Goal: Task Accomplishment & Management: Complete application form

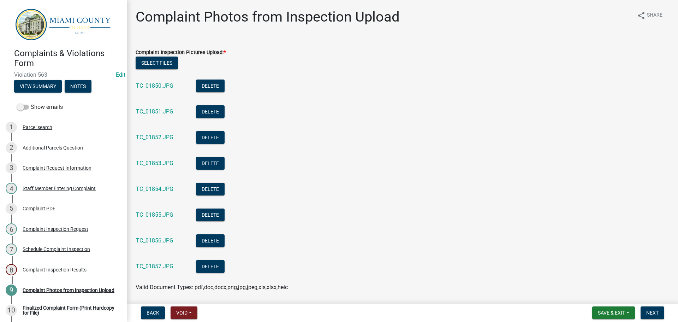
scroll to position [25, 0]
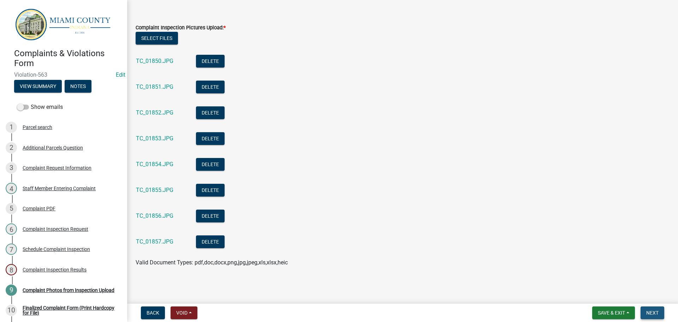
click at [644, 312] on button "Next" at bounding box center [652, 312] width 24 height 13
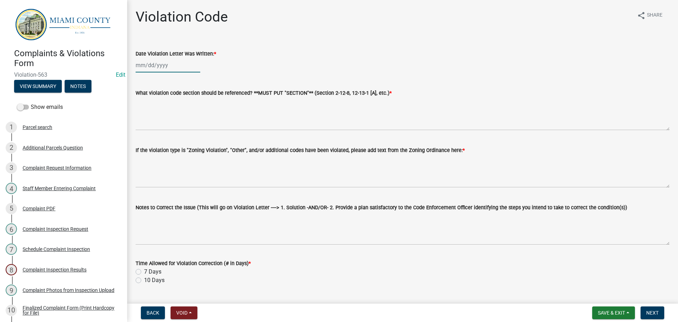
click at [149, 66] on div at bounding box center [168, 65] width 65 height 14
select select "9"
select select "2025"
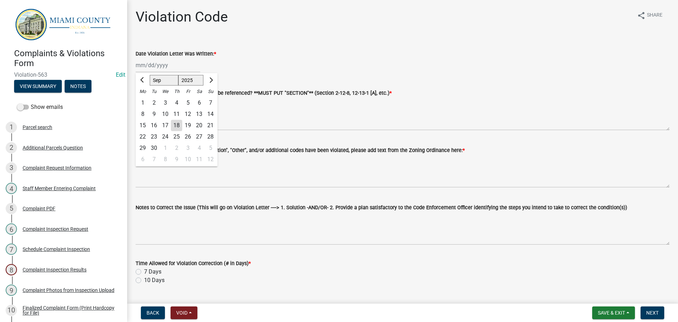
click at [175, 128] on div "18" at bounding box center [176, 125] width 11 height 11
type input "[DATE]"
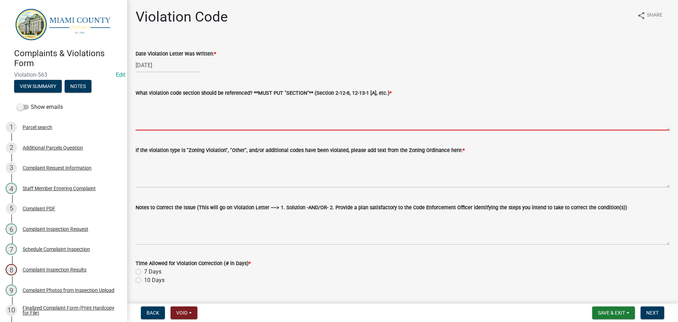
click at [156, 119] on textarea "What violation code section should be referenced? **MUST PUT "SECTION"** (Secti…" at bounding box center [403, 113] width 534 height 33
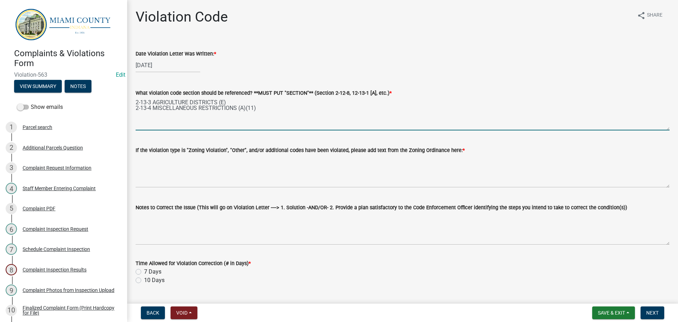
type textarea "2-13-3 AGRICULTURE DISTRICTS (E) 2-13-4 MISCELLANEOUS RESTRICTIONS (A)(11)"
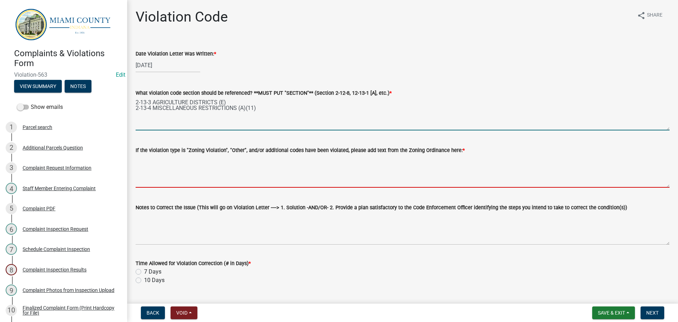
click at [235, 166] on textarea "If the violation type is "Zoning Violation", "Other", and/or additional codes h…" at bounding box center [403, 170] width 534 height 33
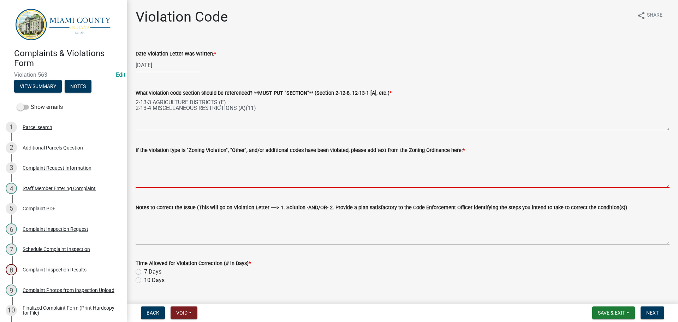
click at [138, 164] on textarea "If the violation type is "Zoning Violation", "Other", and/or additional codes h…" at bounding box center [403, 170] width 534 height 33
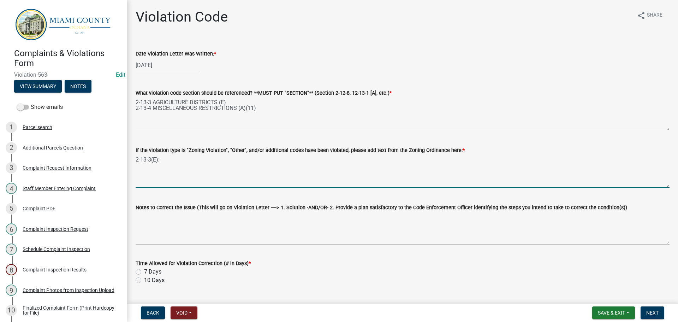
click at [186, 166] on textarea "2-13-3(E):" at bounding box center [403, 170] width 534 height 33
paste textarea "Automotive vehicles, including campers and motor homes, of any kind or type wit…"
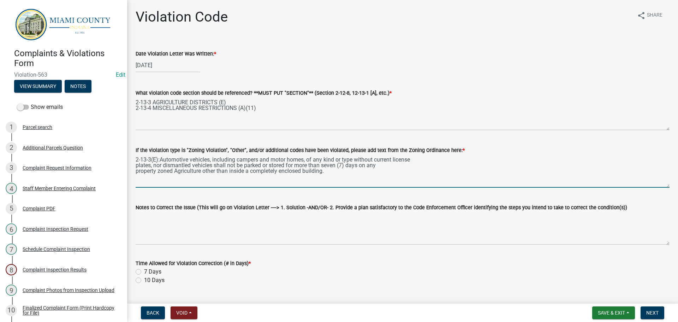
click at [160, 159] on textarea "2-13-3(E):Automotive vehicles, including campers and motor homes, of any kind o…" at bounding box center [403, 170] width 534 height 33
click at [135, 165] on div "If the violation type is "Zoning Violation", "Other", and/or additional codes h…" at bounding box center [402, 162] width 544 height 52
click at [138, 165] on textarea "2-13-3(E): Automotive vehicles, including campers and motor homes, of any kind …" at bounding box center [403, 170] width 534 height 33
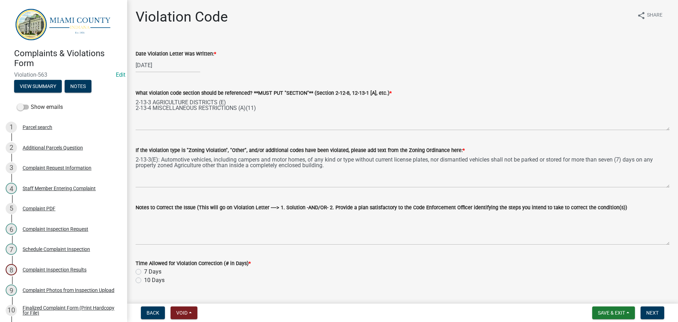
click at [135, 168] on div "If the violation type is "Zoning Violation", "Other", and/or additional codes h…" at bounding box center [402, 162] width 544 height 52
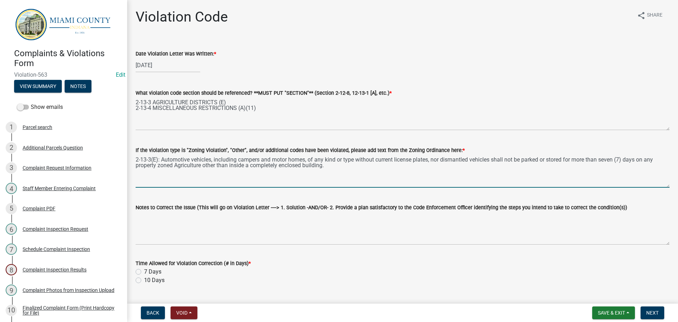
click at [136, 167] on textarea "2-13-3(E): Automotive vehicles, including campers and motor homes, of any kind …" at bounding box center [403, 170] width 534 height 33
click at [325, 169] on textarea "2-13-3(E): Automotive vehicles, including campers and motor homes, of any kind …" at bounding box center [403, 170] width 534 height 33
click at [280, 172] on textarea "2-13-3(E): Automotive vehicles, including campers and motor homes, of any kind …" at bounding box center [403, 170] width 534 height 33
click at [395, 171] on textarea "2-13-3(E): Automotive vehicles, including campers and motor homes, of any kind …" at bounding box center [403, 170] width 534 height 33
click at [446, 174] on textarea "2-13-3(E): Automotive vehicles, including campers and motor homes, of any kind …" at bounding box center [403, 170] width 534 height 33
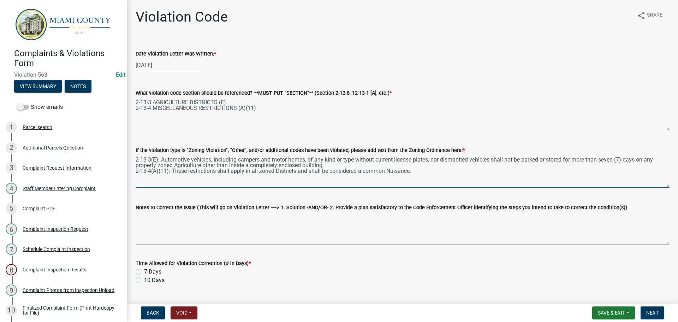
click at [426, 177] on textarea "2-13-3(E): Automotive vehicles, including campers and motor homes, of any kind …" at bounding box center [403, 170] width 534 height 33
paste textarea "Trash, Rubbish, and discarded used property shall not be kept, stored, or maint…"
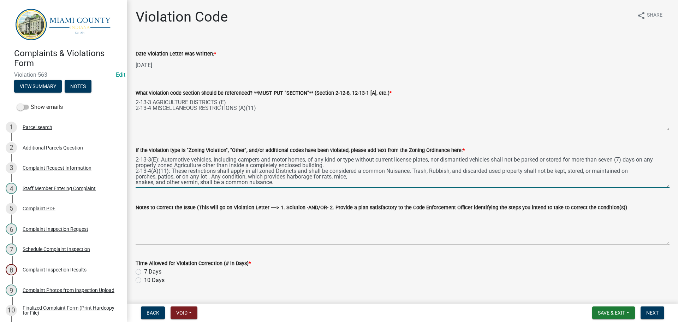
click at [137, 178] on textarea "2-13-3(E): Automotive vehicles, including campers and motor homes, of any kind …" at bounding box center [403, 170] width 534 height 33
click at [137, 184] on textarea "2-13-3(E): Automotive vehicles, including campers and motor homes, of any kind …" at bounding box center [403, 170] width 534 height 33
type textarea "2-13-3(E): Automotive vehicles, including campers and motor homes, of any kind …"
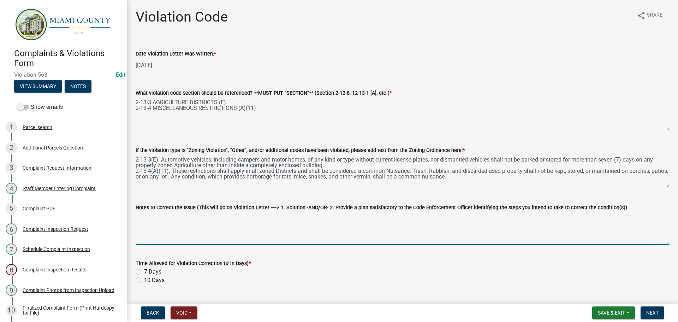
click at [158, 219] on textarea "Notes to Correct the Issue (This will go on Violation Letter ----> 1. Solution …" at bounding box center [403, 227] width 534 height 33
click at [165, 213] on textarea "1.) 2.) 3.)" at bounding box center [403, 227] width 534 height 33
click at [330, 217] on textarea "1.) Obtain current license plates & registration for any vehicle currently with…" at bounding box center [403, 227] width 534 height 33
click at [382, 219] on textarea "1.) Obtain current license plates & registration for any vehicle currently with…" at bounding box center [403, 227] width 534 height 33
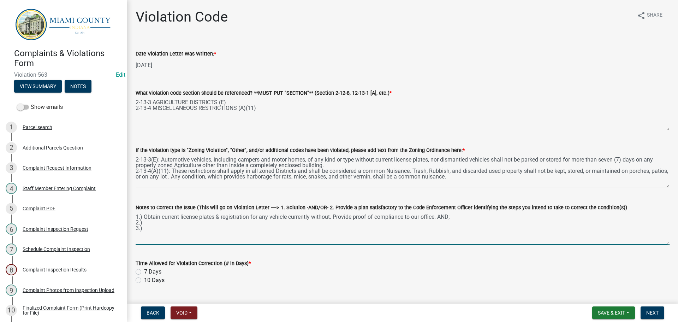
click at [172, 223] on textarea "1.) Obtain current license plates & registration for any vehicle currently with…" at bounding box center [403, 227] width 534 height 33
click at [467, 219] on textarea "1.) Obtain current license plates & registration for any vehicle currently with…" at bounding box center [403, 227] width 534 height 33
click at [158, 224] on textarea "1.) Obtain current license plates & registration for any vehicle currently with…" at bounding box center [403, 227] width 534 height 33
click at [155, 230] on textarea "1.) Obtain current license plates & registration for any vehicle currently with…" at bounding box center [403, 227] width 534 height 33
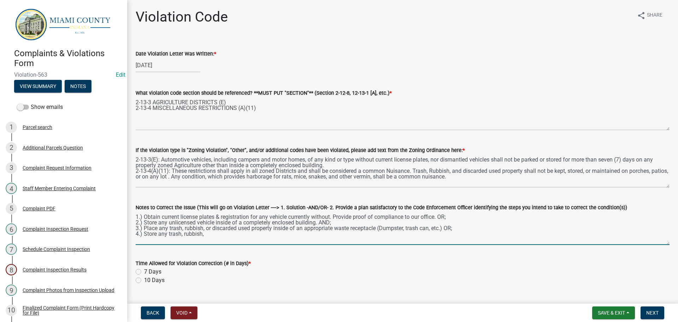
click at [207, 227] on textarea "1.) Obtain current license plates & registration for any vehicle currently with…" at bounding box center [403, 227] width 534 height 33
click at [219, 233] on textarea "1.) Obtain current license plates & registration for any vehicle currently with…" at bounding box center [403, 227] width 534 height 33
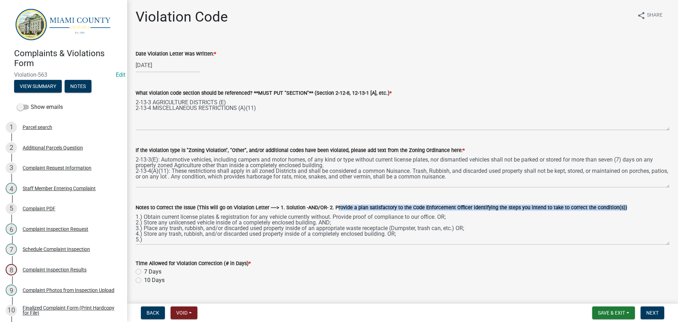
drag, startPoint x: 330, startPoint y: 207, endPoint x: 611, endPoint y: 209, distance: 281.0
click at [611, 209] on label "Notes to Correct the Issue (This will go on Violation Letter ----> 1. Solution …" at bounding box center [381, 207] width 491 height 5
copy label "Provide a plan satisfactory to the Code Enforcement Officer identifying the ste…"
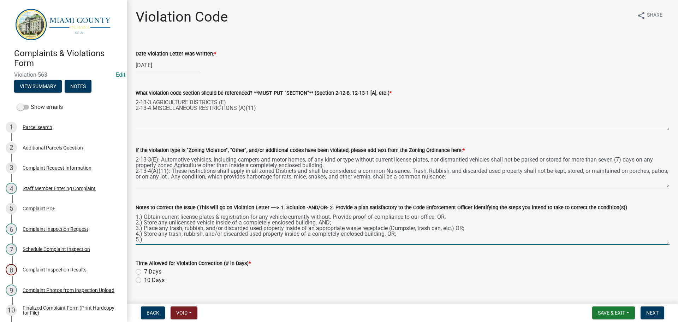
click at [159, 241] on textarea "1.) Obtain current license plates & registration for any vehicle currently with…" at bounding box center [403, 227] width 534 height 33
paste textarea "Provide a plan satisfactory to the Code Enforcement Officer identifying the ste…"
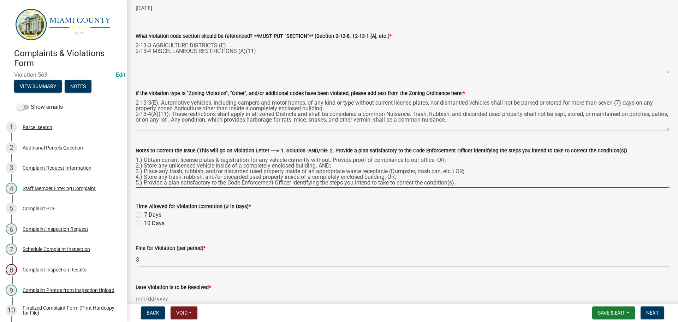
scroll to position [71, 0]
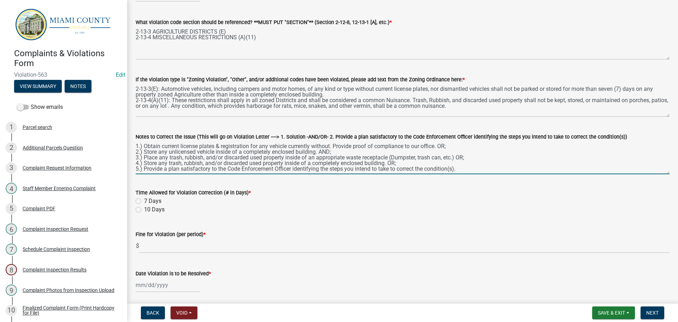
type textarea "1.) Obtain current license plates & registration for any vehicle currently with…"
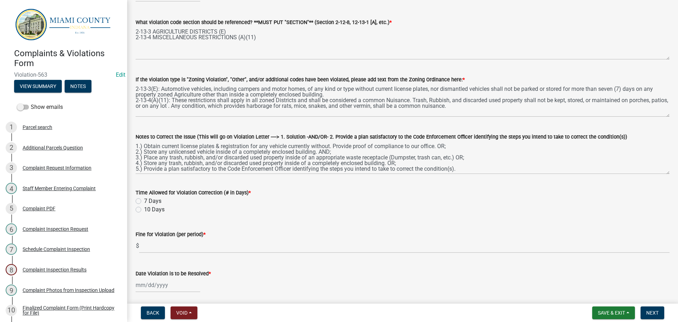
click at [144, 209] on label "10 Days" at bounding box center [154, 209] width 20 height 8
click at [144, 209] on input "10 Days" at bounding box center [146, 207] width 5 height 5
radio input "true"
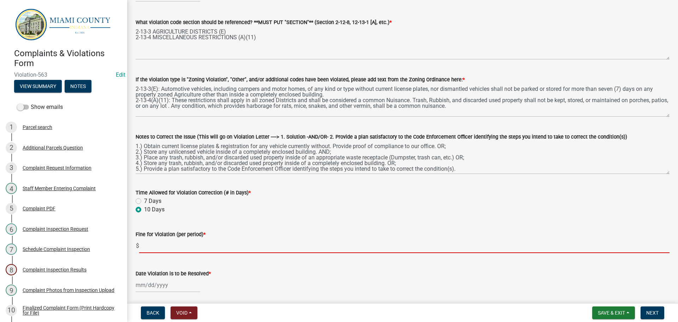
click at [173, 248] on input "text" at bounding box center [404, 245] width 530 height 14
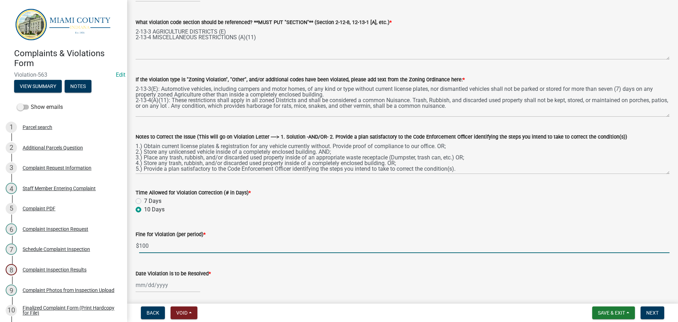
type input "100"
click at [169, 283] on div at bounding box center [168, 284] width 65 height 14
select select "9"
select select "2025"
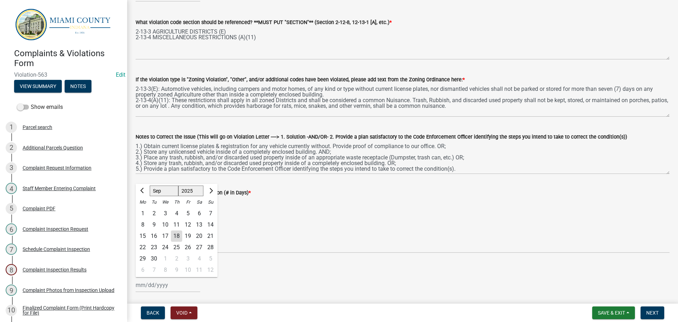
click at [211, 245] on div "28" at bounding box center [210, 246] width 11 height 11
type input "[DATE]"
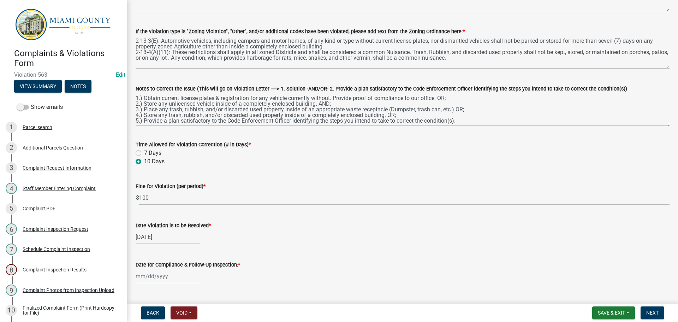
scroll to position [141, 0]
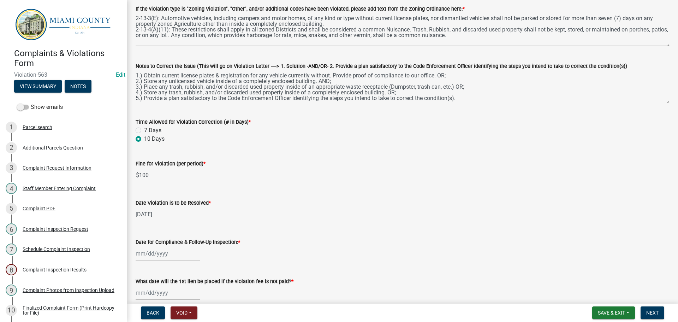
click at [162, 252] on div at bounding box center [168, 253] width 65 height 14
select select "9"
select select "2025"
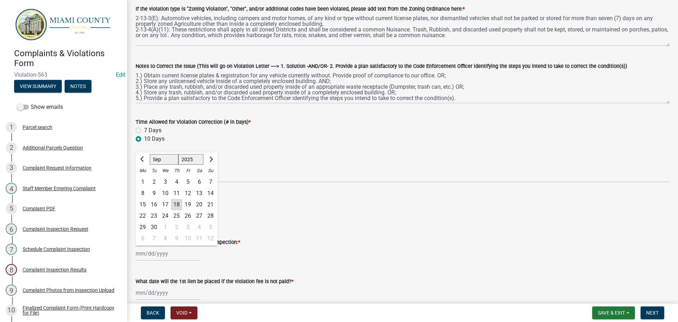
click at [147, 227] on div "29" at bounding box center [142, 226] width 11 height 11
type input "[DATE]"
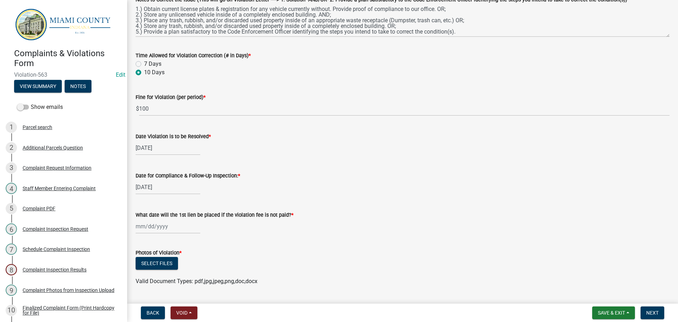
scroll to position [212, 0]
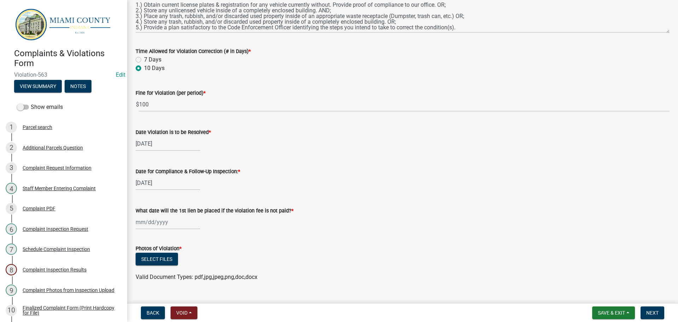
click at [159, 222] on div at bounding box center [168, 222] width 65 height 14
select select "9"
select select "2025"
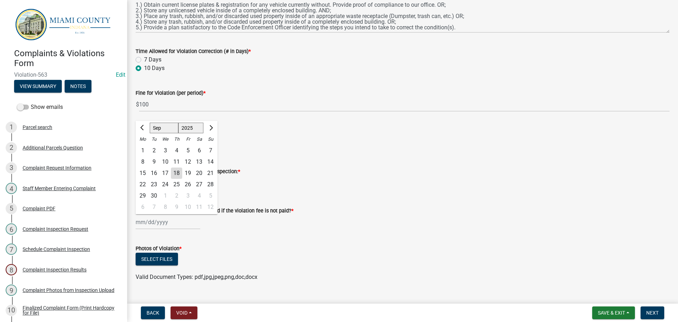
click at [402, 254] on div "Select files" at bounding box center [403, 259] width 534 height 14
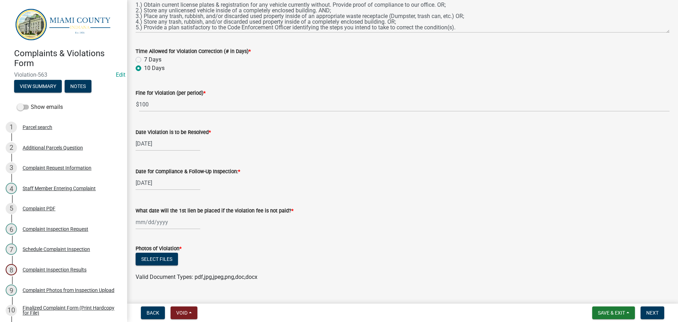
select select "9"
select select "2025"
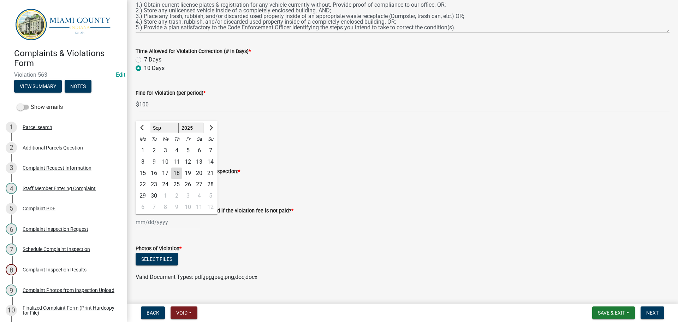
click at [174, 222] on div "[PERSON_NAME] Feb Mar Apr [PERSON_NAME][DATE] Oct Nov [DATE] 1526 1527 1528 152…" at bounding box center [168, 222] width 65 height 14
click at [211, 131] on button "Next month" at bounding box center [210, 127] width 8 height 11
select select "10"
click at [167, 196] on div "29" at bounding box center [165, 195] width 11 height 11
type input "[DATE]"
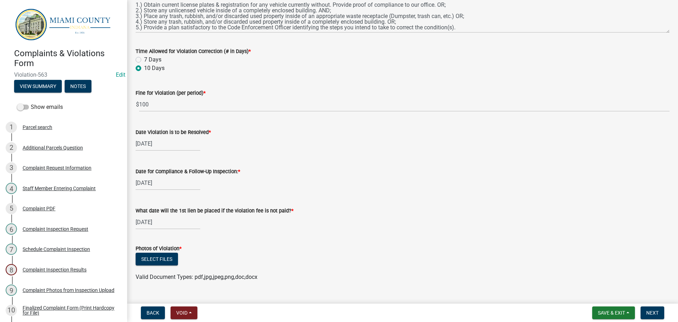
click at [233, 250] on div "Photos of Violation *" at bounding box center [403, 248] width 534 height 8
click at [169, 261] on button "Select files" at bounding box center [157, 258] width 42 height 13
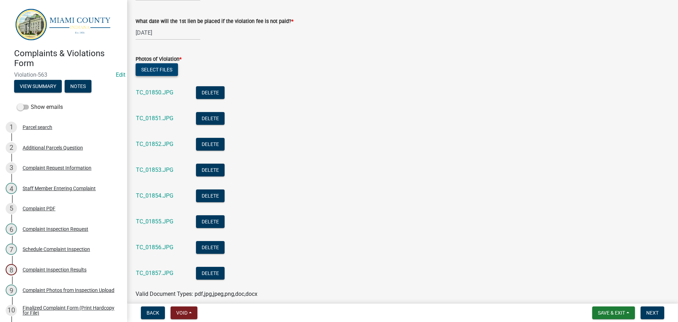
scroll to position [432, 0]
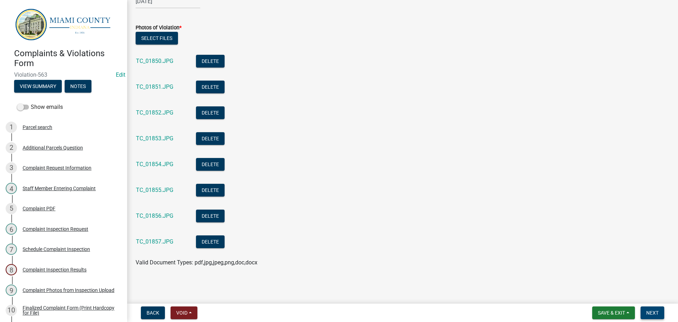
click at [662, 312] on button "Next" at bounding box center [652, 312] width 24 height 13
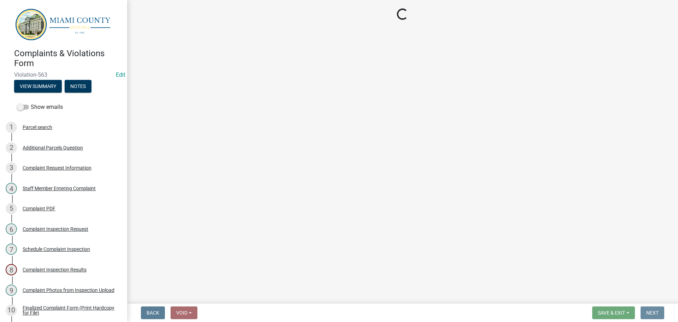
scroll to position [0, 0]
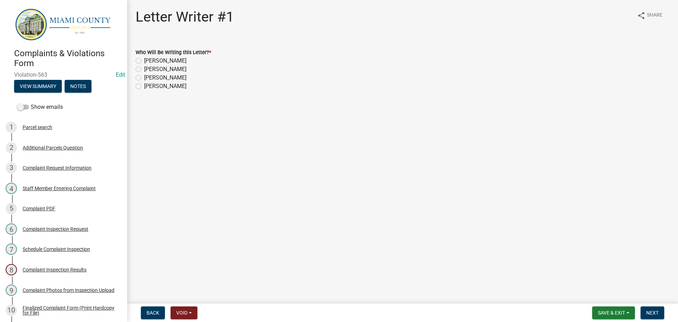
click at [144, 79] on label "[PERSON_NAME]" at bounding box center [165, 77] width 42 height 8
click at [144, 78] on input "[PERSON_NAME]" at bounding box center [146, 75] width 5 height 5
radio input "true"
click at [649, 316] on button "Next" at bounding box center [652, 312] width 24 height 13
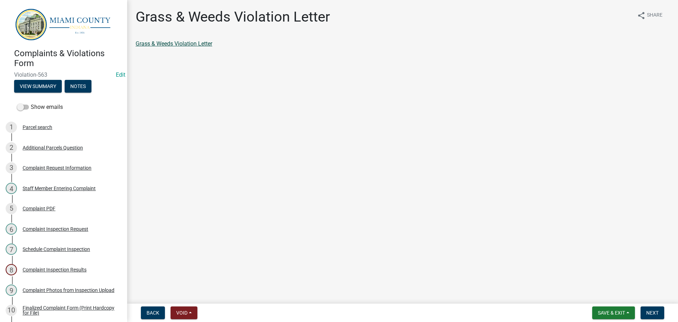
click at [202, 41] on link "Grass & Weeds Violation Letter" at bounding box center [174, 43] width 77 height 7
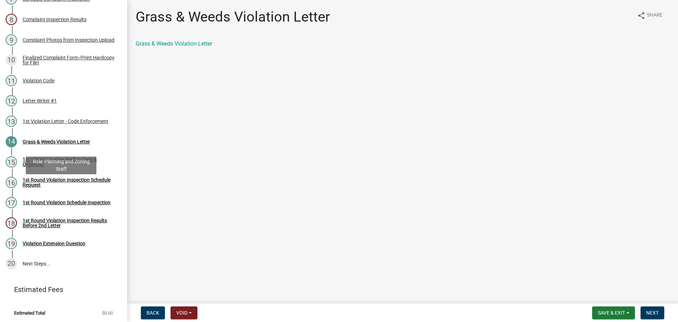
scroll to position [215, 0]
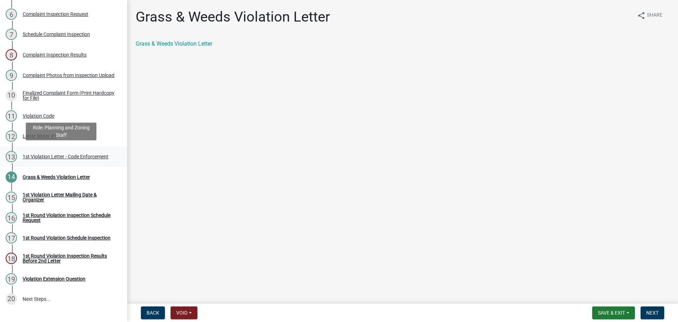
click at [53, 154] on div "1st Violation Letter - Code Enforcement" at bounding box center [66, 156] width 86 height 5
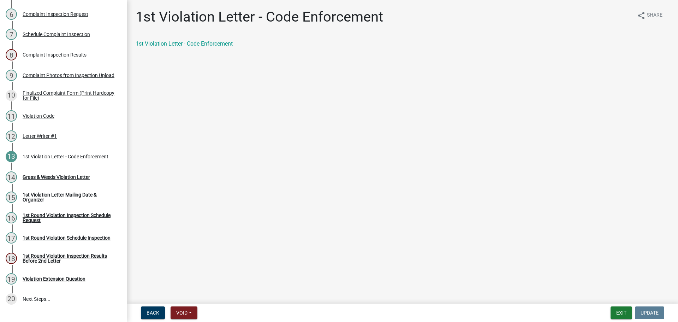
click at [173, 39] on div "1st Violation Letter - Code Enforcement share Share 1st Violation Letter - Code…" at bounding box center [402, 34] width 544 height 52
click at [173, 44] on link "1st Violation Letter - Code Enforcement" at bounding box center [184, 43] width 97 height 7
